Goal: Task Accomplishment & Management: Manage account settings

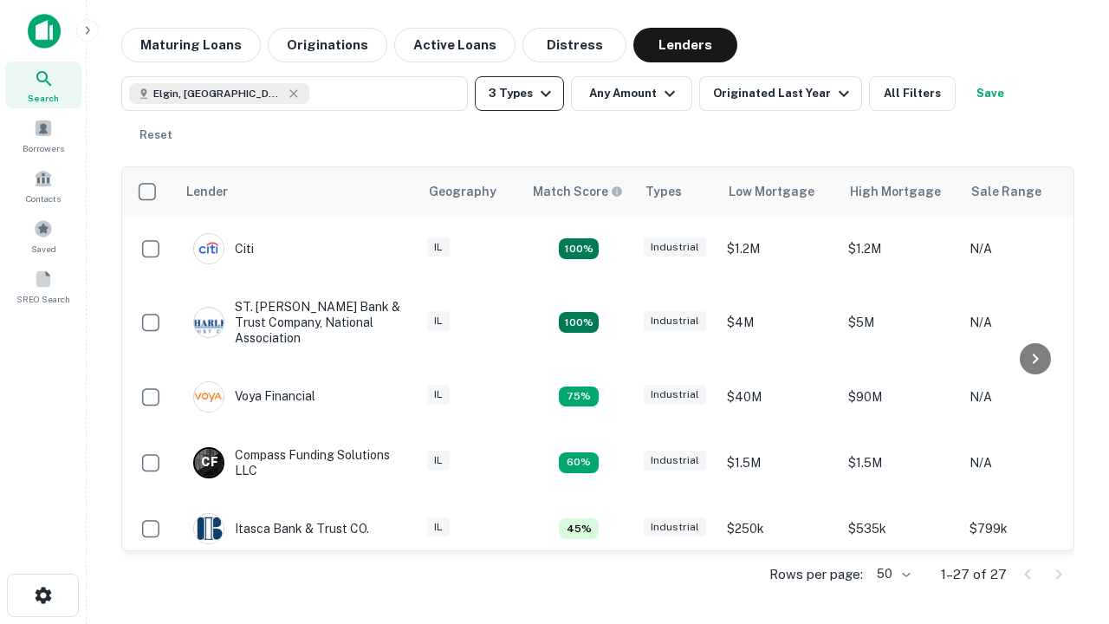
click at [519, 94] on button "3 Types" at bounding box center [519, 93] width 89 height 35
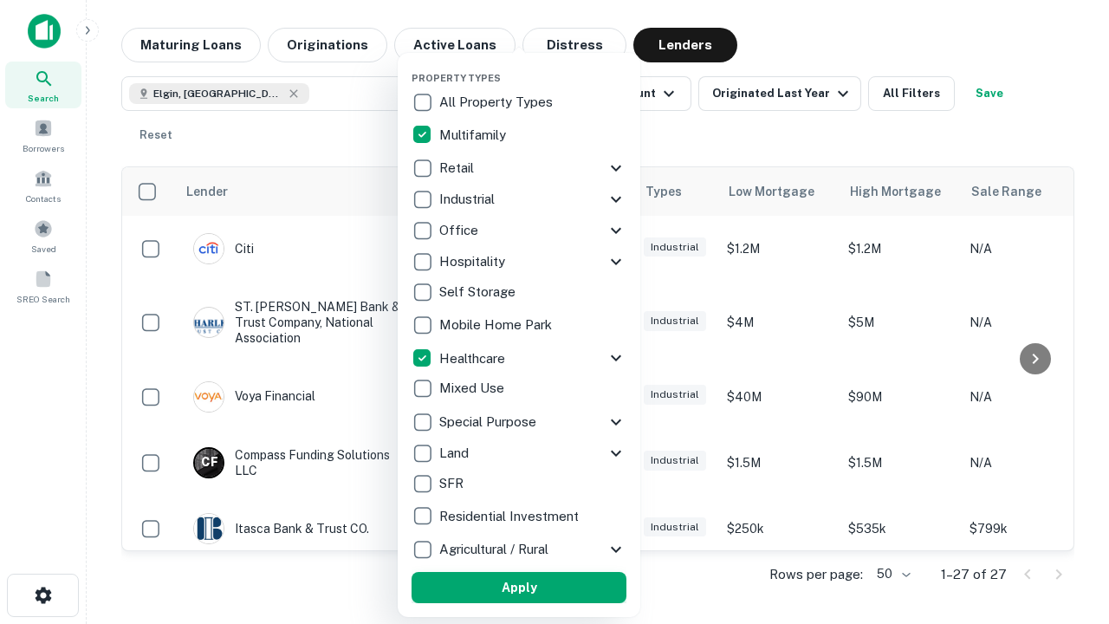
click at [519, 588] on button "Apply" at bounding box center [519, 587] width 215 height 31
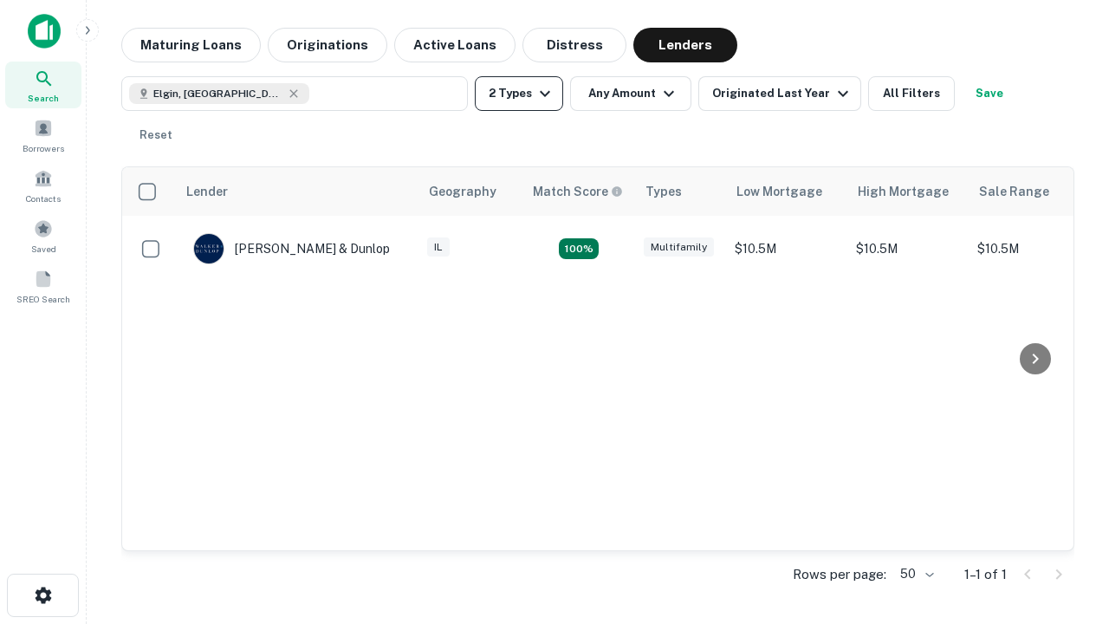
click at [519, 94] on button "2 Types" at bounding box center [519, 93] width 88 height 35
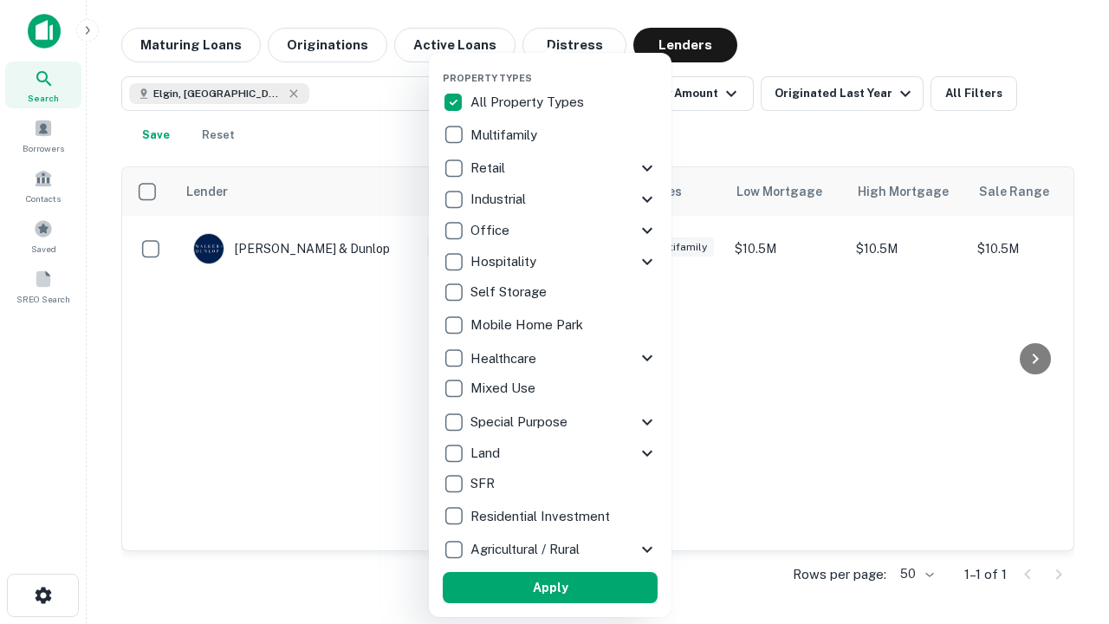
click at [550, 588] on button "Apply" at bounding box center [550, 587] width 215 height 31
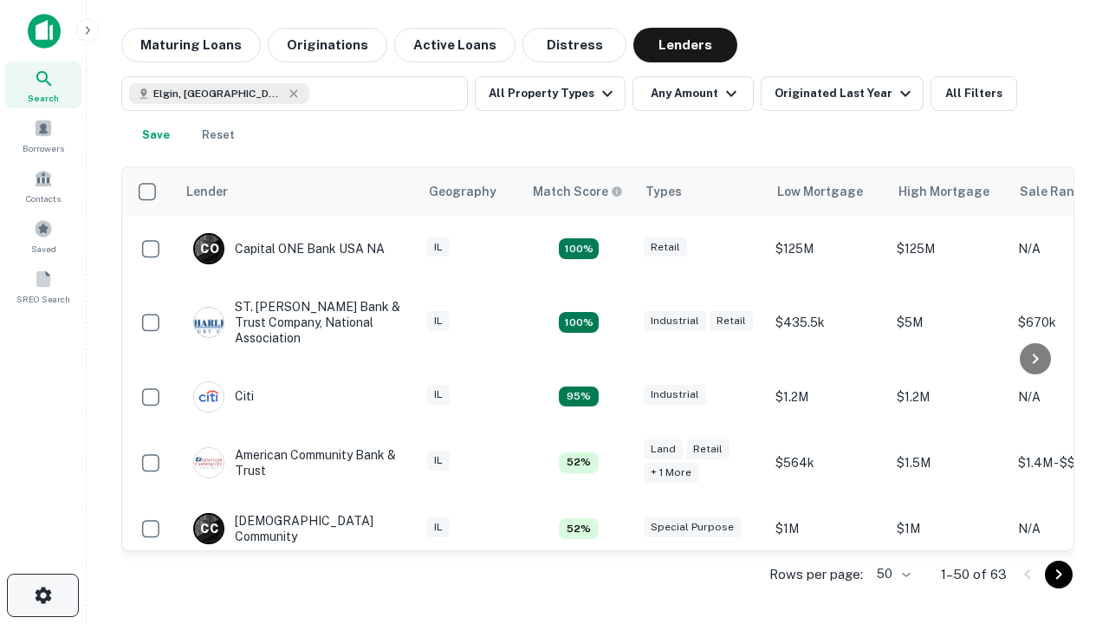
click at [42, 595] on icon "button" at bounding box center [43, 595] width 21 height 21
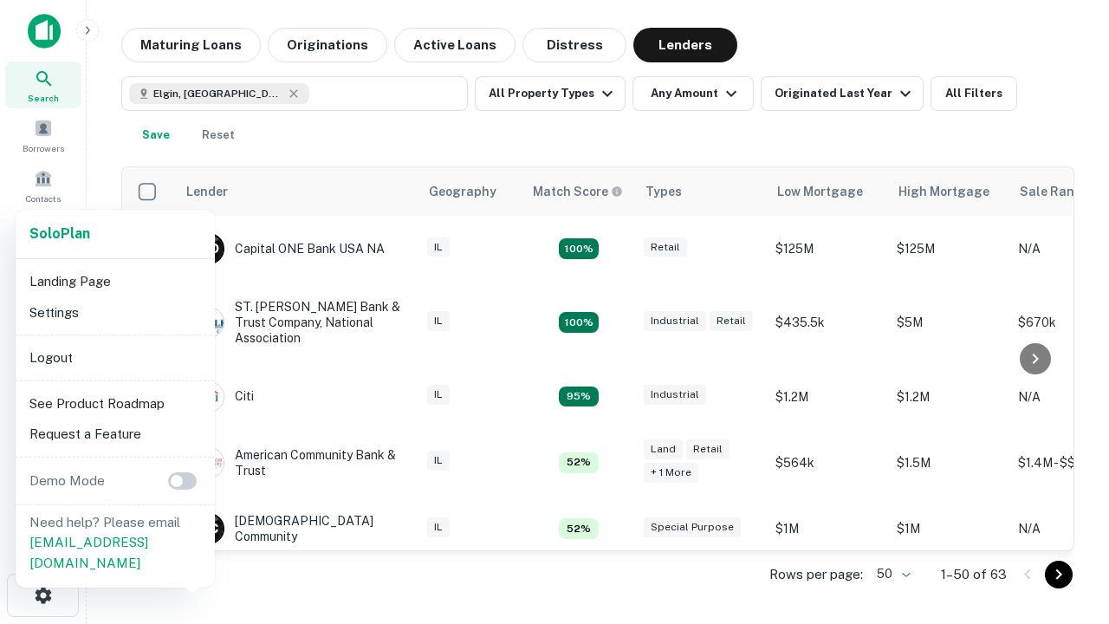
click at [114, 357] on li "Logout" at bounding box center [115, 357] width 185 height 31
